Goal: Information Seeking & Learning: Find specific fact

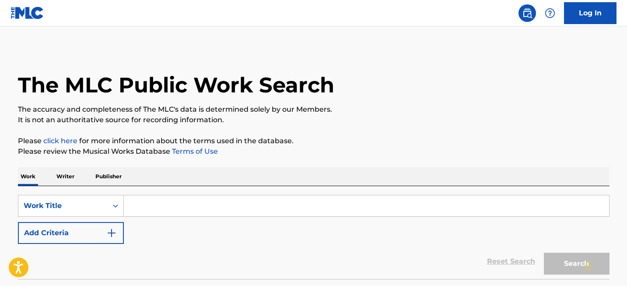
click at [142, 208] on input "Search Form" at bounding box center [366, 205] width 485 height 21
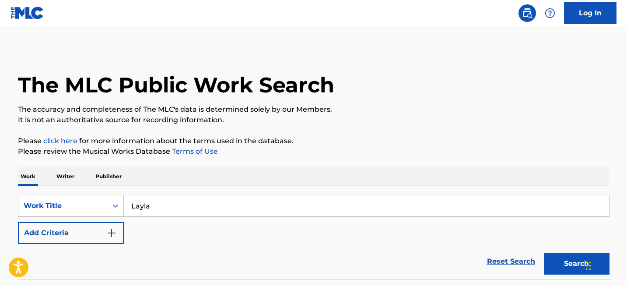
type input "Layla"
click at [544, 253] on button "Search" at bounding box center [577, 264] width 66 height 22
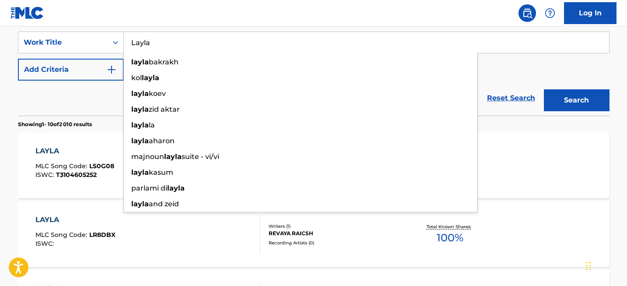
scroll to position [167, 0]
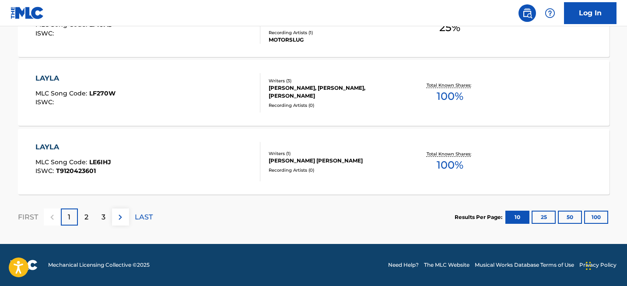
click at [591, 216] on button "100" at bounding box center [596, 217] width 24 height 13
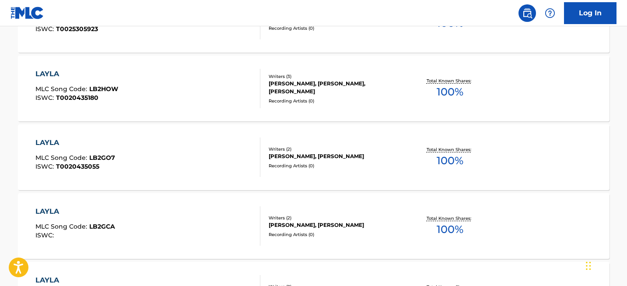
scroll to position [3465, 0]
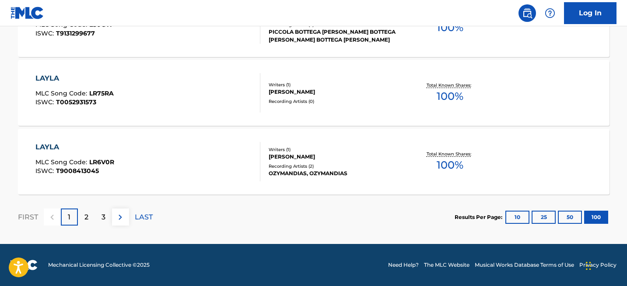
click at [91, 214] on div "2" at bounding box center [86, 216] width 17 height 17
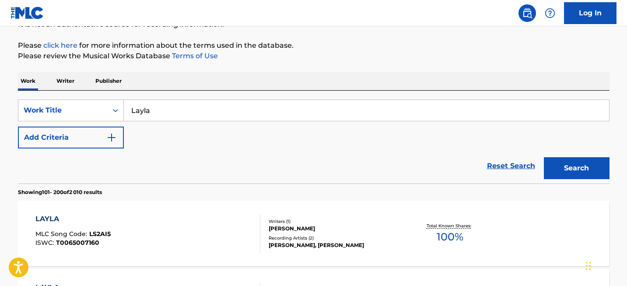
scroll to position [6971, 0]
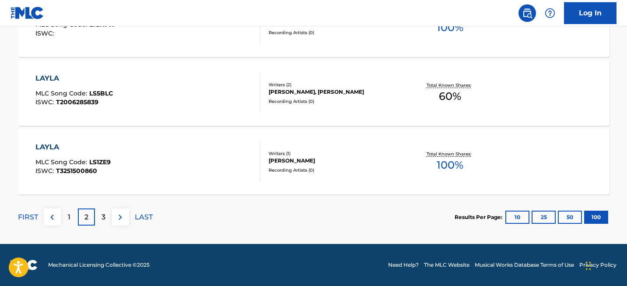
click at [103, 215] on p "3" at bounding box center [104, 217] width 4 height 11
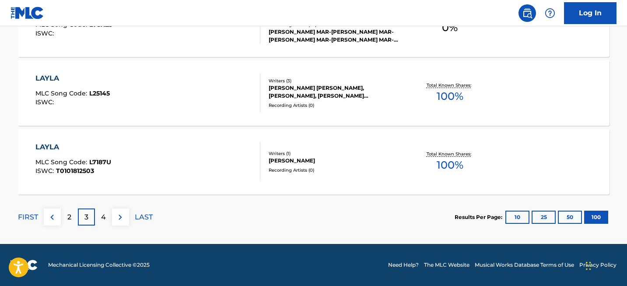
click at [109, 213] on div "4" at bounding box center [103, 216] width 17 height 17
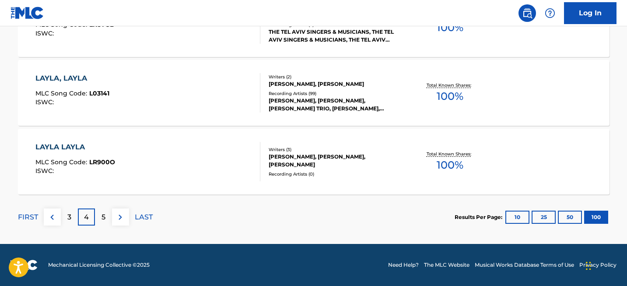
scroll to position [727, 0]
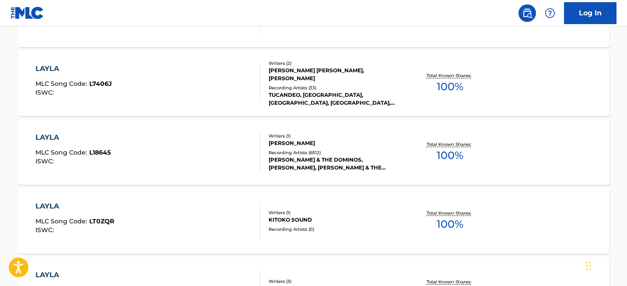
click at [51, 139] on div "LAYLA" at bounding box center [72, 137] width 75 height 11
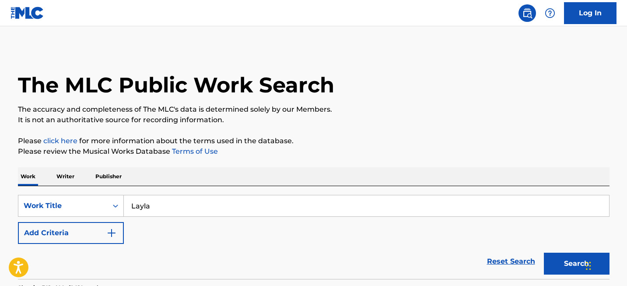
click at [144, 209] on input "Layla" at bounding box center [366, 205] width 485 height 21
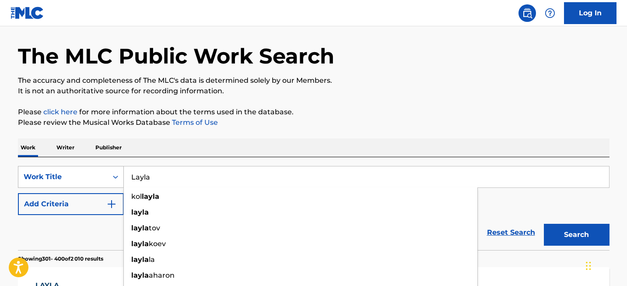
click at [68, 188] on div "Work Title" at bounding box center [71, 177] width 106 height 22
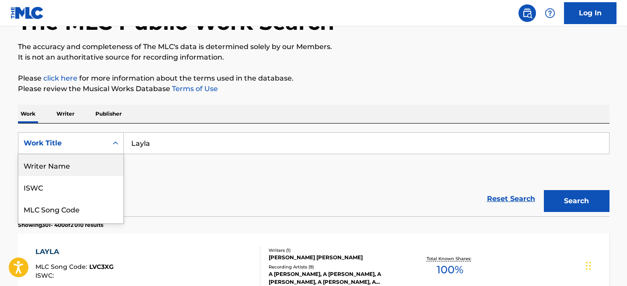
click at [76, 166] on div "Writer Name" at bounding box center [70, 165] width 105 height 22
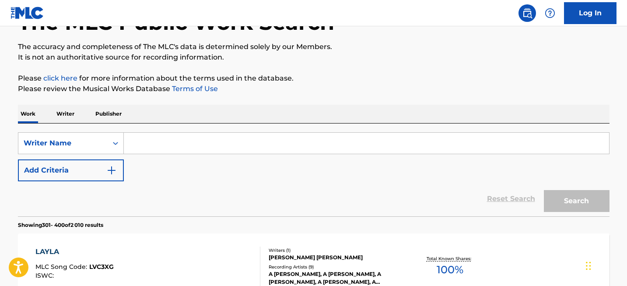
click at [132, 142] on input "Search Form" at bounding box center [366, 143] width 485 height 21
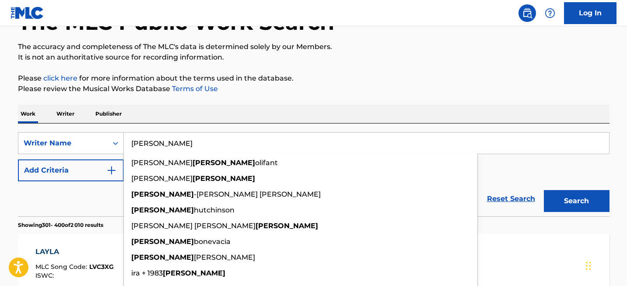
click at [133, 144] on input "[PERSON_NAME]" at bounding box center [366, 143] width 485 height 21
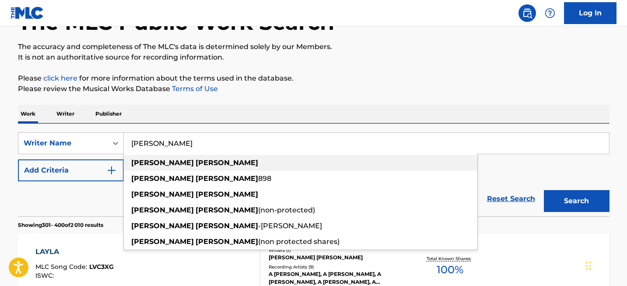
click at [151, 159] on strong "[PERSON_NAME]" at bounding box center [162, 162] width 63 height 8
type input "[PERSON_NAME]"
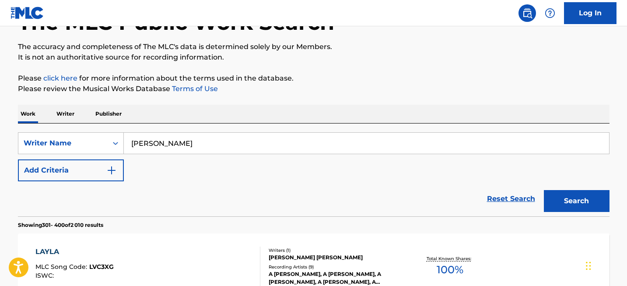
click at [577, 194] on button "Search" at bounding box center [577, 201] width 66 height 22
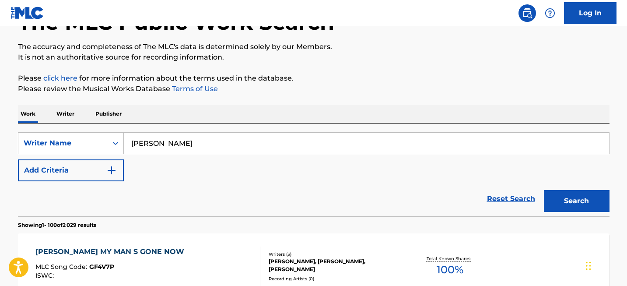
scroll to position [5876, 0]
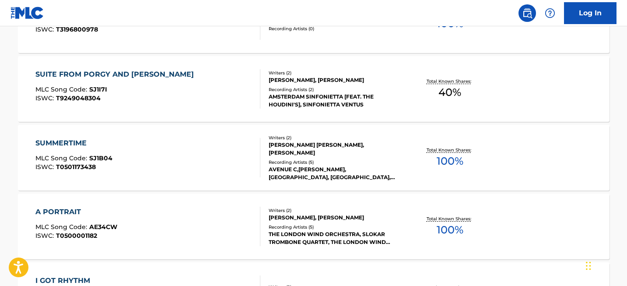
click at [76, 138] on div "SUMMERTIME" at bounding box center [73, 143] width 77 height 11
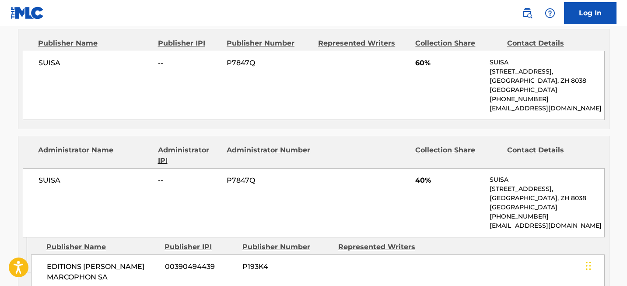
scroll to position [416, 0]
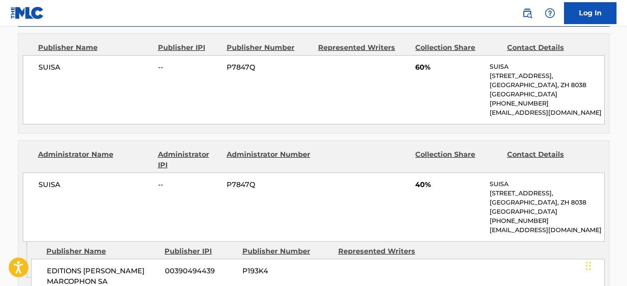
click at [47, 66] on span "SUISA" at bounding box center [95, 67] width 113 height 11
copy span "SUISA"
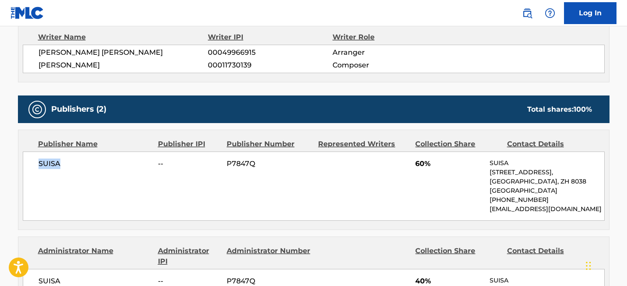
scroll to position [314, 0]
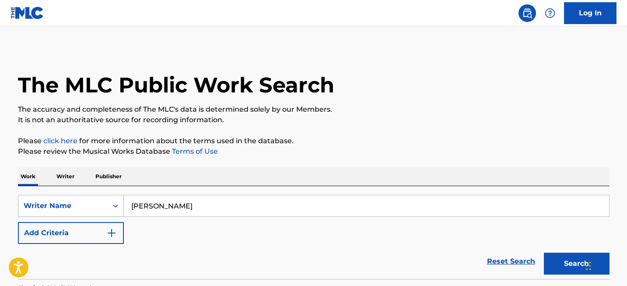
click at [78, 200] on div "Writer Name" at bounding box center [71, 206] width 106 height 22
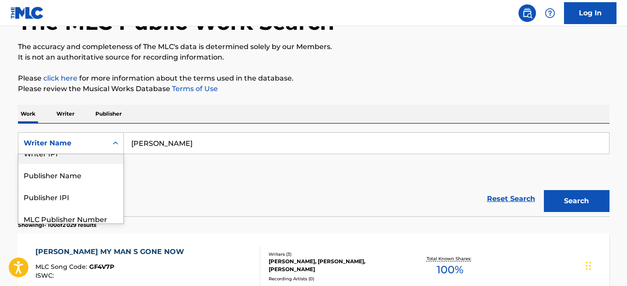
scroll to position [80, 0]
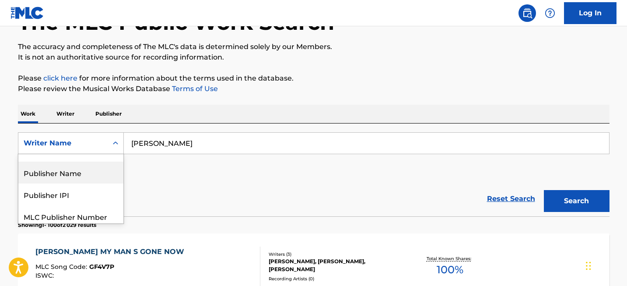
click at [77, 178] on div "Publisher Name" at bounding box center [70, 173] width 105 height 22
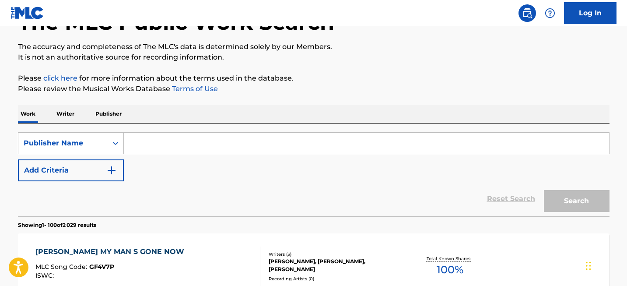
click at [172, 137] on input "Search Form" at bounding box center [366, 143] width 485 height 21
paste input "Downtown Music Publishing"
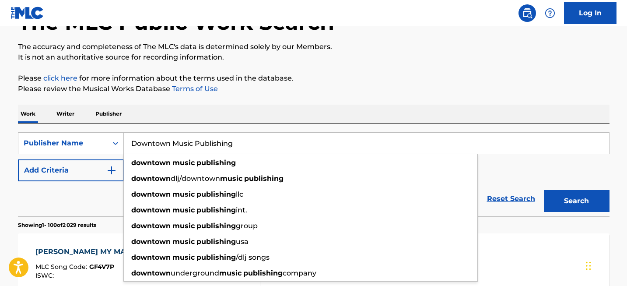
type input "Downtown Music Publishing"
click at [585, 204] on button "Search" at bounding box center [577, 201] width 66 height 22
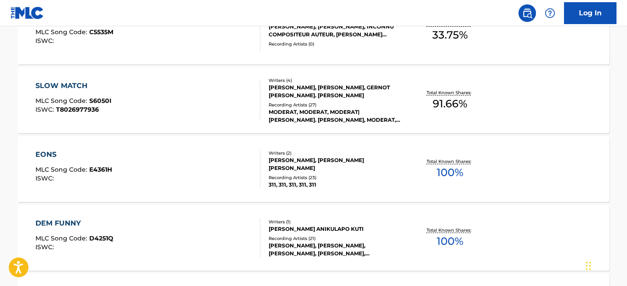
scroll to position [6971, 0]
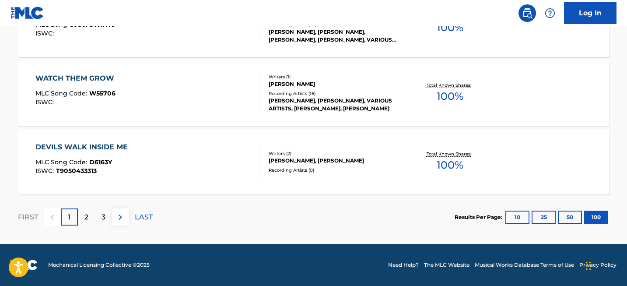
click at [89, 217] on div "2" at bounding box center [86, 216] width 17 height 17
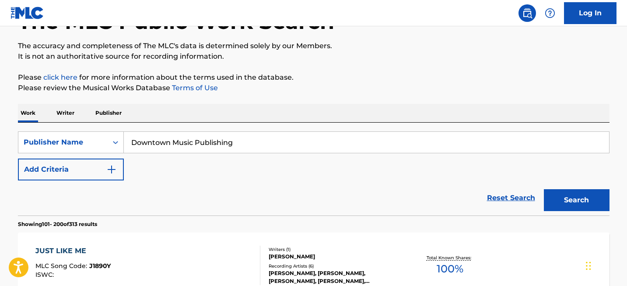
scroll to position [0, 0]
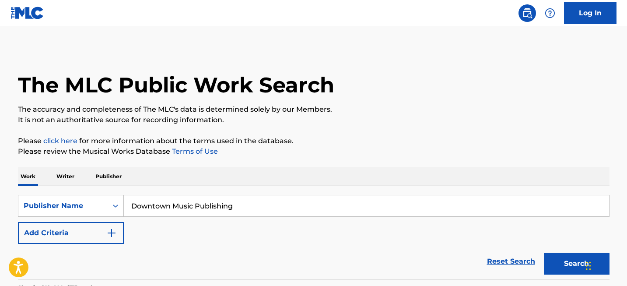
click at [112, 173] on p "Publisher" at bounding box center [109, 176] width 32 height 18
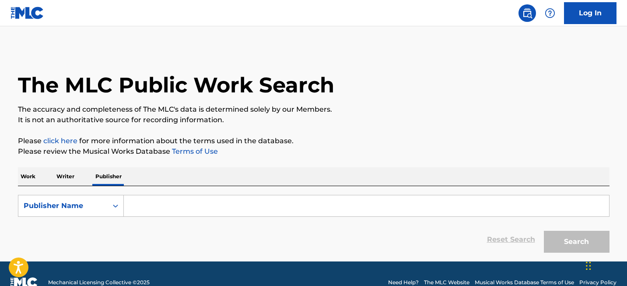
scroll to position [18, 0]
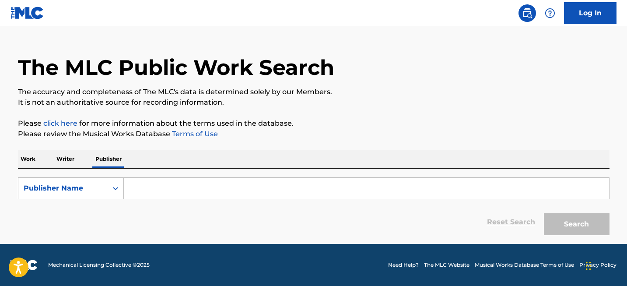
click at [139, 184] on input "Search Form" at bounding box center [366, 188] width 485 height 21
paste input "Downtown Music Publishing"
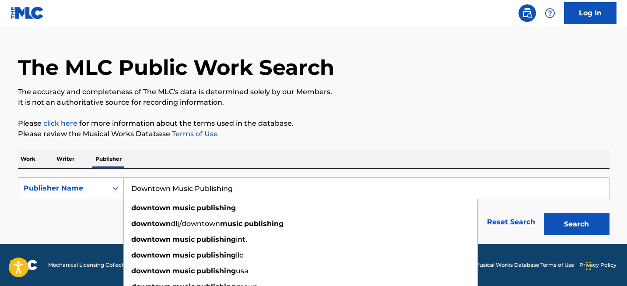
type input "Downtown Music Publishing"
click at [565, 217] on button "Search" at bounding box center [577, 224] width 66 height 22
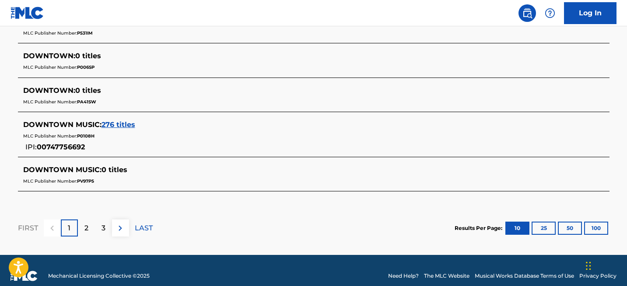
scroll to position [487, 0]
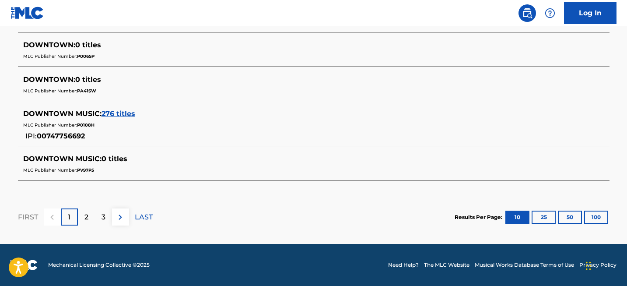
click at [604, 217] on button "100" at bounding box center [596, 217] width 24 height 13
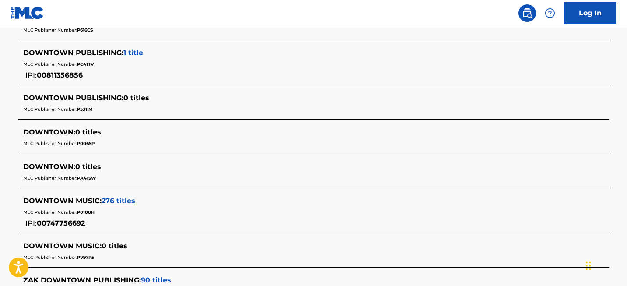
scroll to position [587, 0]
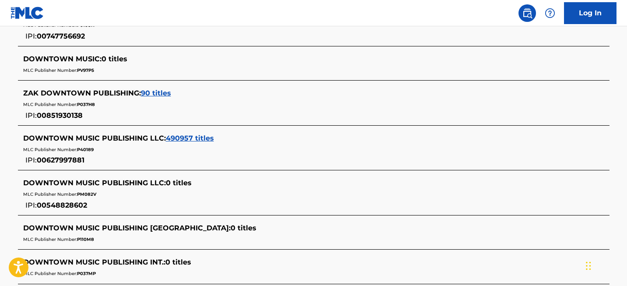
click at [194, 138] on span "490957 titles" at bounding box center [190, 138] width 48 height 8
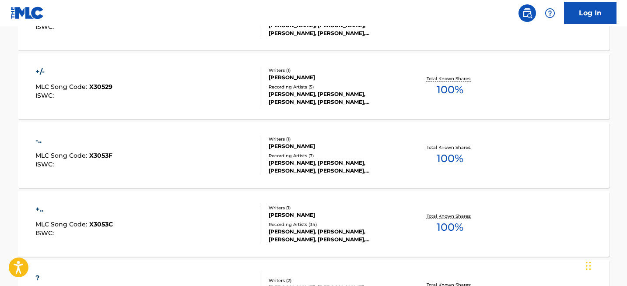
scroll to position [821, 0]
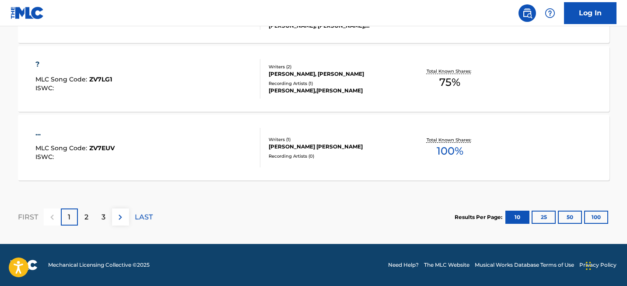
click at [591, 217] on button "100" at bounding box center [596, 217] width 24 height 13
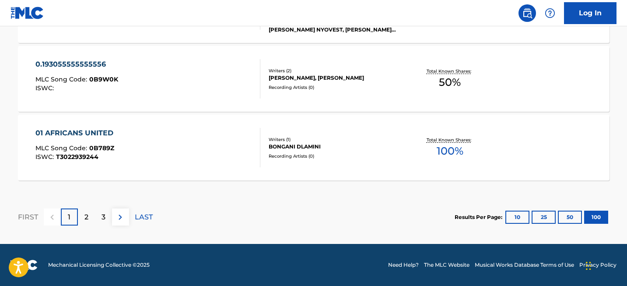
click at [95, 222] on div "3" at bounding box center [103, 216] width 17 height 17
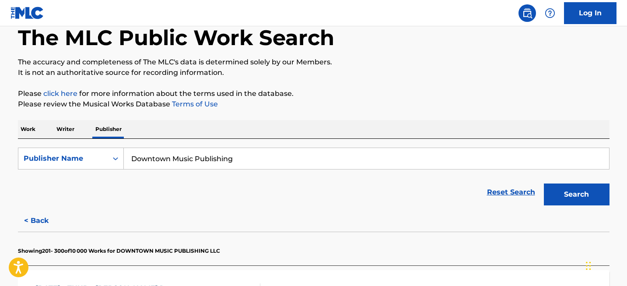
scroll to position [64, 0]
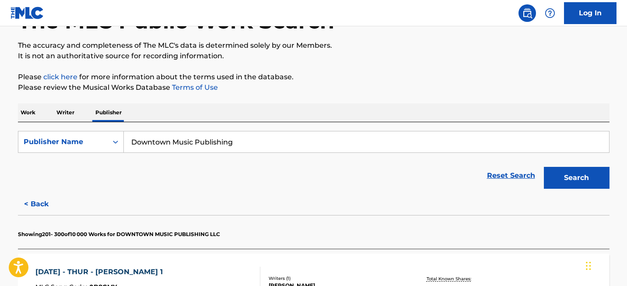
click at [33, 113] on p "Work" at bounding box center [28, 112] width 20 height 18
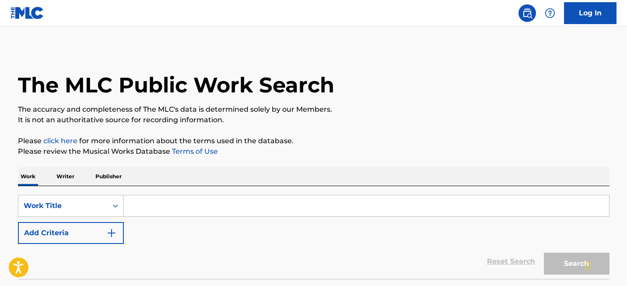
scroll to position [67, 0]
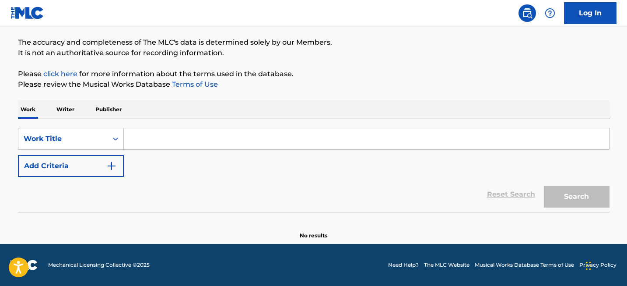
click at [141, 136] on input "Search Form" at bounding box center [366, 138] width 485 height 21
paste input "A Sky Full of Stars"
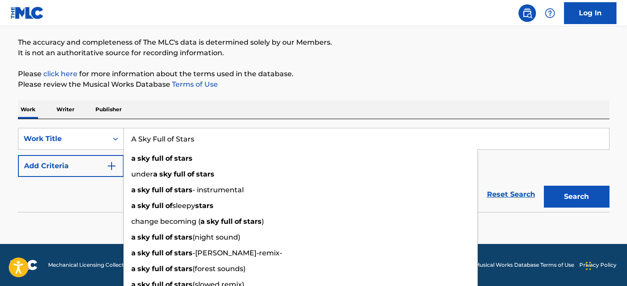
type input "A Sky Full of Stars"
click at [552, 186] on button "Search" at bounding box center [577, 197] width 66 height 22
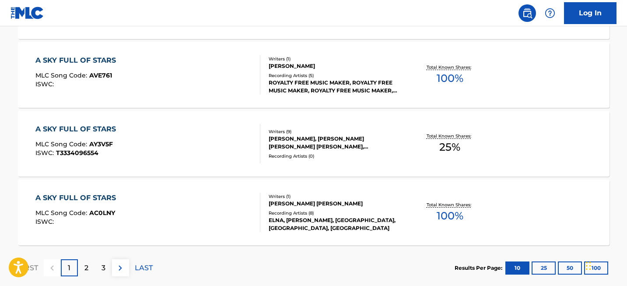
scroll to position [786, 0]
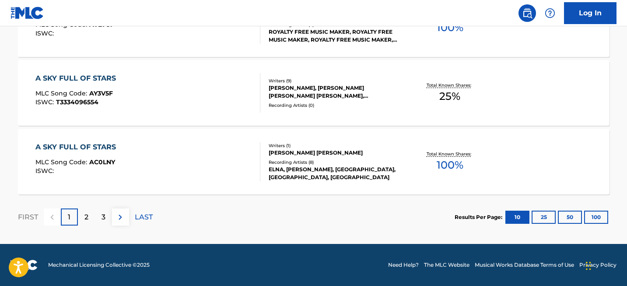
click at [599, 220] on button "100" at bounding box center [596, 217] width 24 height 13
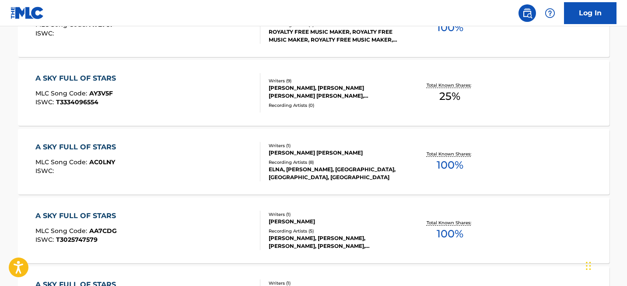
scroll to position [998, 0]
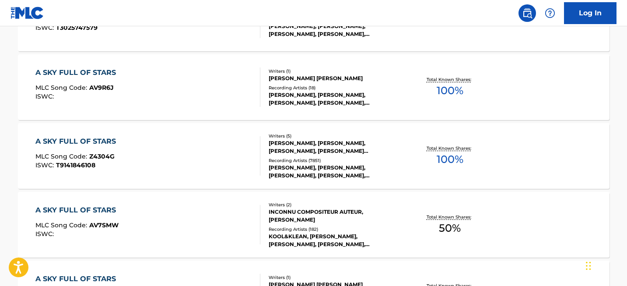
click at [109, 141] on div "A SKY FULL OF STARS" at bounding box center [77, 141] width 85 height 11
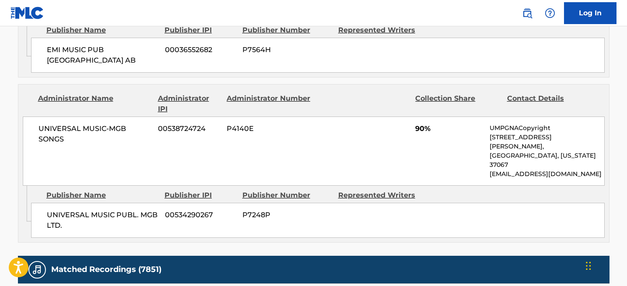
scroll to position [387, 0]
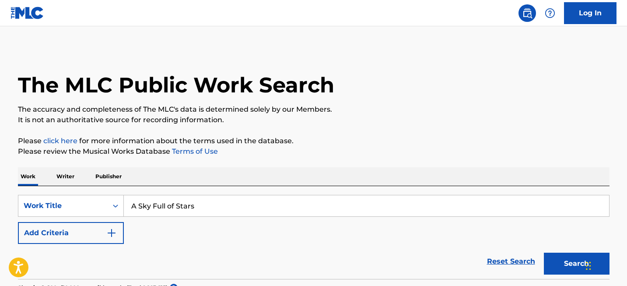
click at [218, 206] on input "A Sky Full of Stars" at bounding box center [366, 205] width 485 height 21
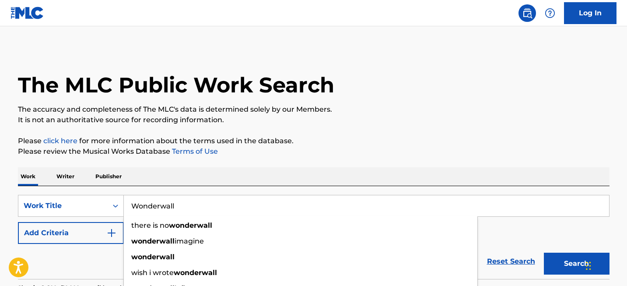
type input "Wonderwall"
click at [544, 253] on button "Search" at bounding box center [577, 264] width 66 height 22
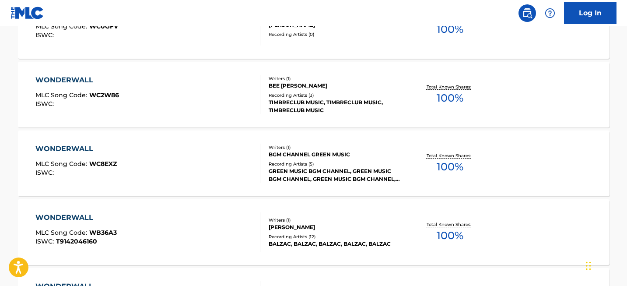
scroll to position [2101, 0]
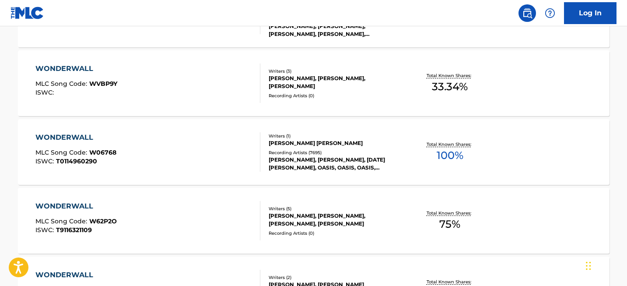
click at [84, 141] on div "WONDERWALL" at bounding box center [75, 137] width 81 height 11
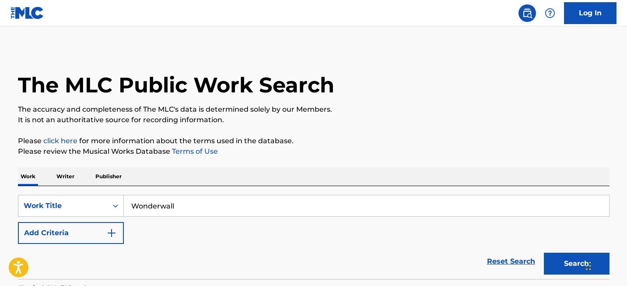
click at [193, 210] on input "Wonderwall" at bounding box center [366, 205] width 485 height 21
paste input "Moondance"
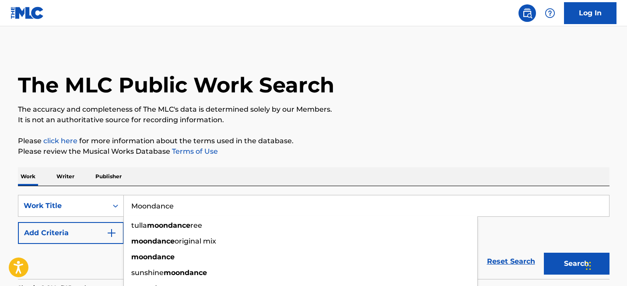
type input "Moondance"
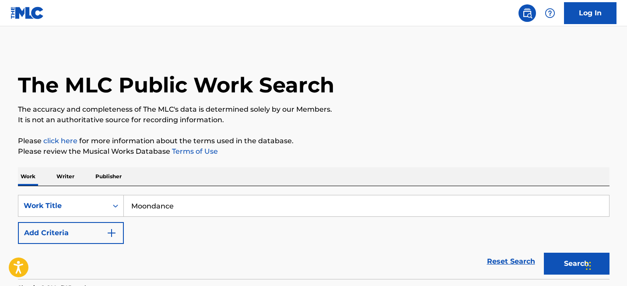
click at [559, 253] on button "Search" at bounding box center [577, 264] width 66 height 22
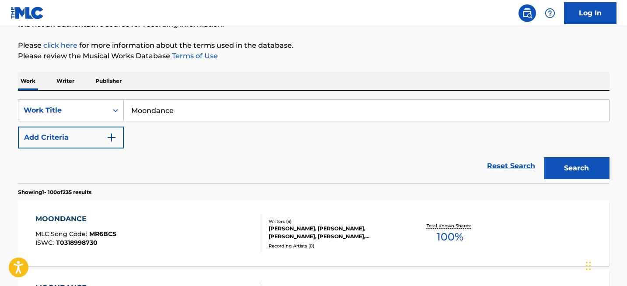
scroll to position [2582, 0]
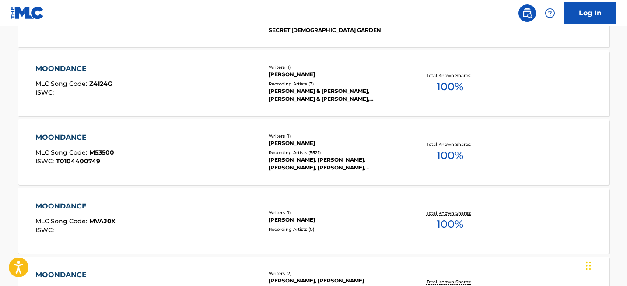
click at [51, 131] on div "MOONDANCE MLC Song Code : M53500 ISWC : T0104400749 Writers ( 1 ) [PERSON_NAME]…" at bounding box center [314, 152] width 592 height 66
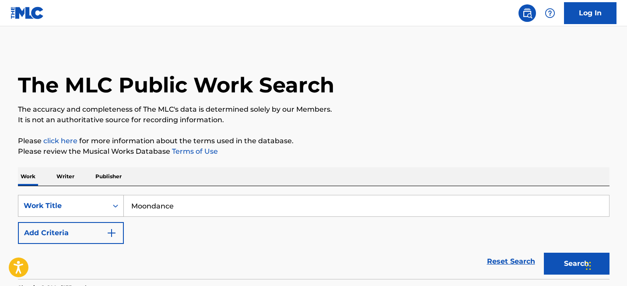
click at [65, 207] on div "Work Title" at bounding box center [71, 206] width 106 height 22
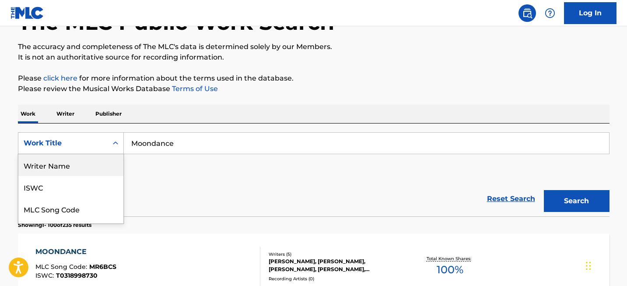
click at [82, 171] on div "Writer Name" at bounding box center [70, 165] width 105 height 22
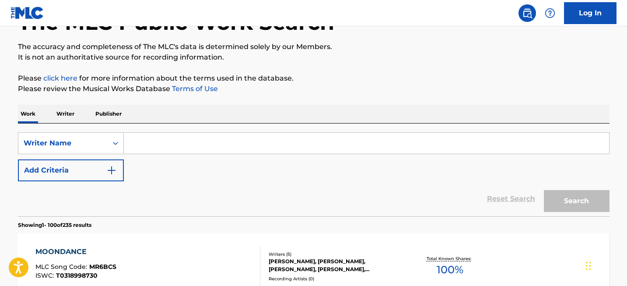
click at [152, 137] on input "Search Form" at bounding box center [366, 143] width 485 height 21
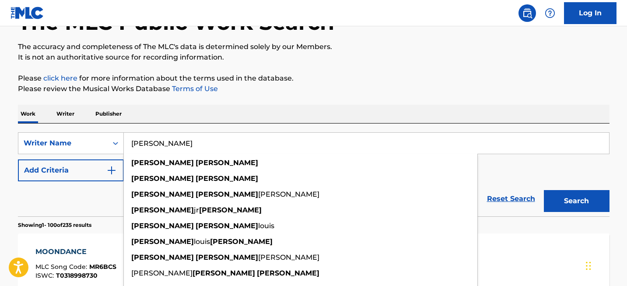
type input "[PERSON_NAME]"
click at [544, 190] on button "Search" at bounding box center [577, 201] width 66 height 22
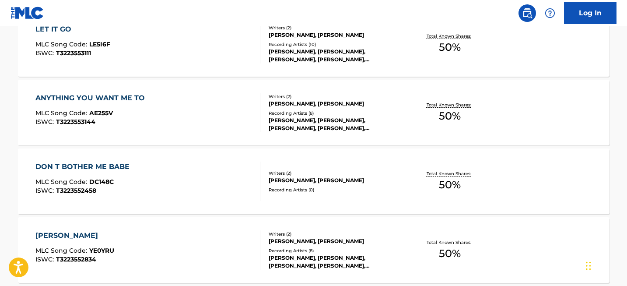
scroll to position [790, 0]
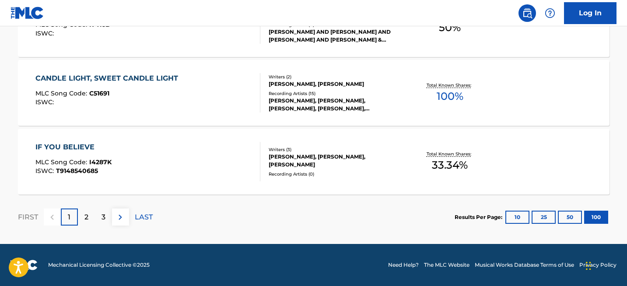
click at [87, 215] on p "2" at bounding box center [86, 217] width 4 height 11
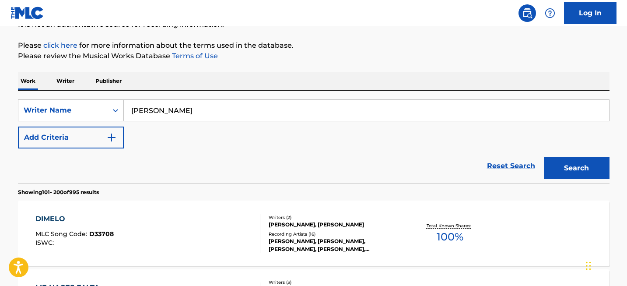
scroll to position [6971, 0]
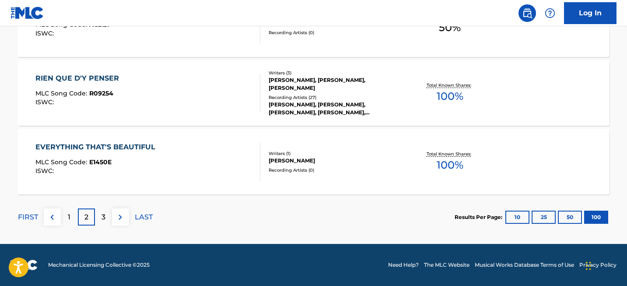
click at [102, 213] on p "3" at bounding box center [104, 217] width 4 height 11
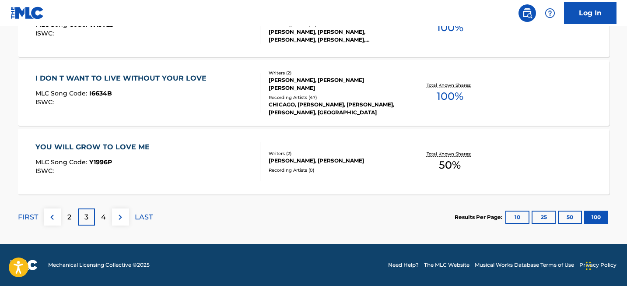
click at [100, 207] on div "FIRST 2 3 4 LAST" at bounding box center [85, 216] width 135 height 45
click at [100, 208] on div "4" at bounding box center [103, 216] width 17 height 17
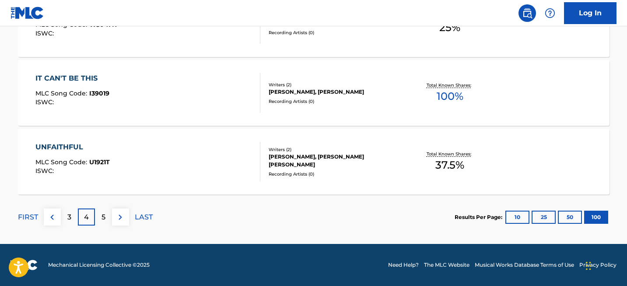
click at [102, 220] on p "5" at bounding box center [104, 217] width 4 height 11
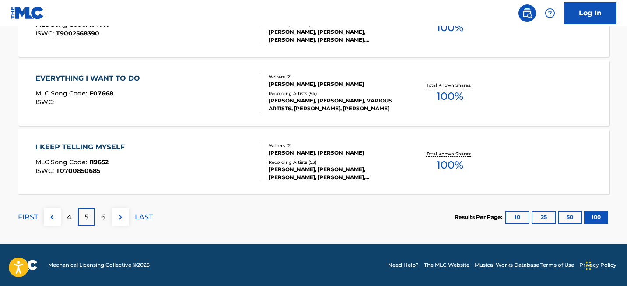
scroll to position [4501, 0]
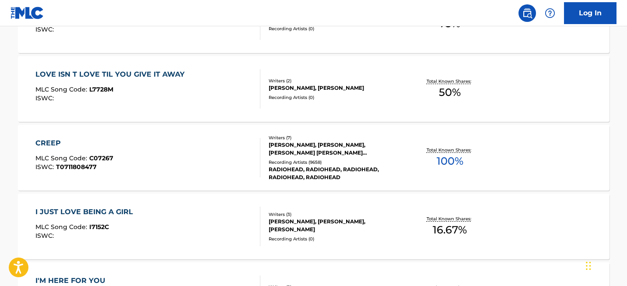
click at [54, 143] on div "CREEP" at bounding box center [74, 143] width 78 height 11
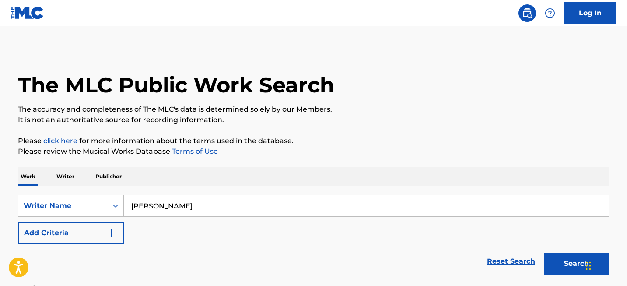
click at [210, 200] on input "[PERSON_NAME]" at bounding box center [366, 205] width 485 height 21
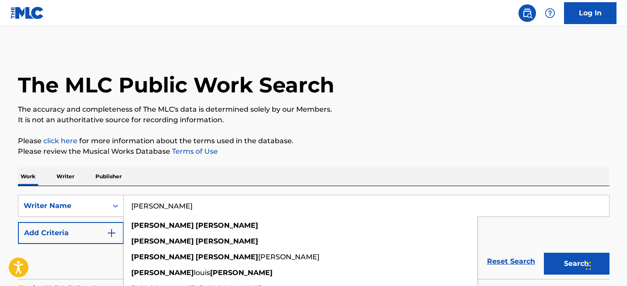
paste input "[PERSON_NAME]"
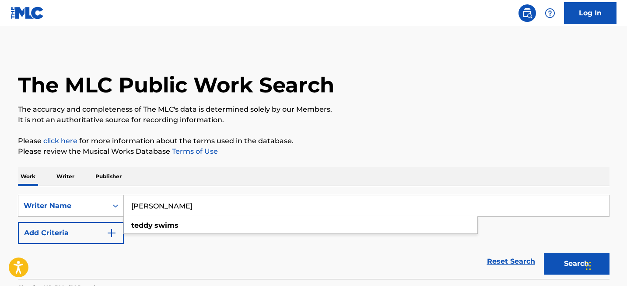
click at [572, 259] on button "Search" at bounding box center [577, 264] width 66 height 22
click at [161, 211] on input "[PERSON_NAME]" at bounding box center [366, 205] width 485 height 21
paste input "Jaten [PERSON_NAME]"
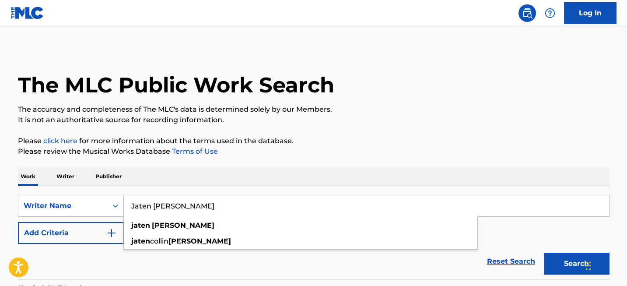
type input "Jaten [PERSON_NAME]"
click at [566, 257] on button "Search" at bounding box center [577, 264] width 66 height 22
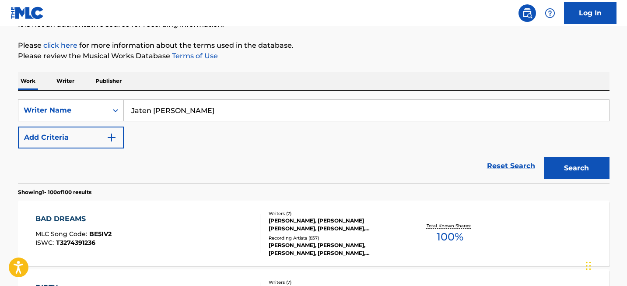
scroll to position [3676, 0]
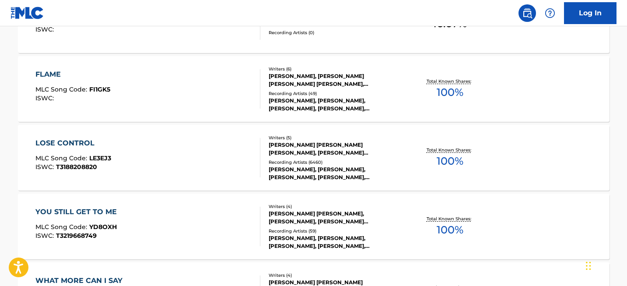
click at [84, 145] on div "LOSE CONTROL" at bounding box center [73, 143] width 76 height 11
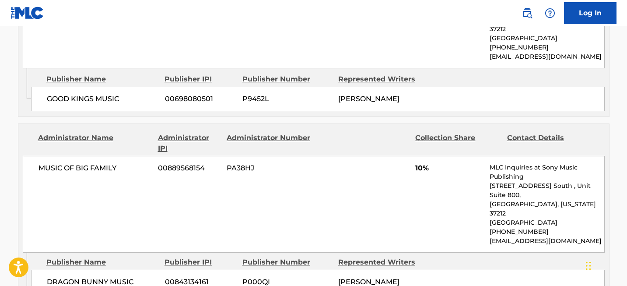
scroll to position [1401, 0]
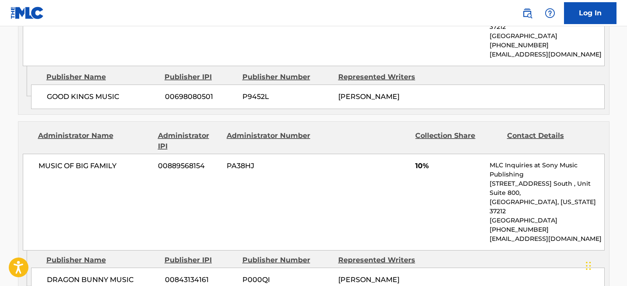
click at [75, 161] on span "MUSIC OF BIG FAMILY" at bounding box center [95, 166] width 113 height 11
copy div "MUSIC OF BIG FAMILY"
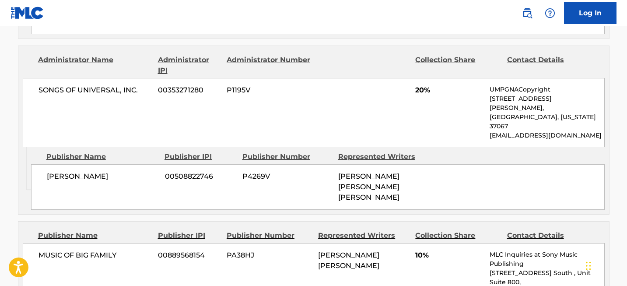
scroll to position [1628, 0]
